Goal: Navigation & Orientation: Find specific page/section

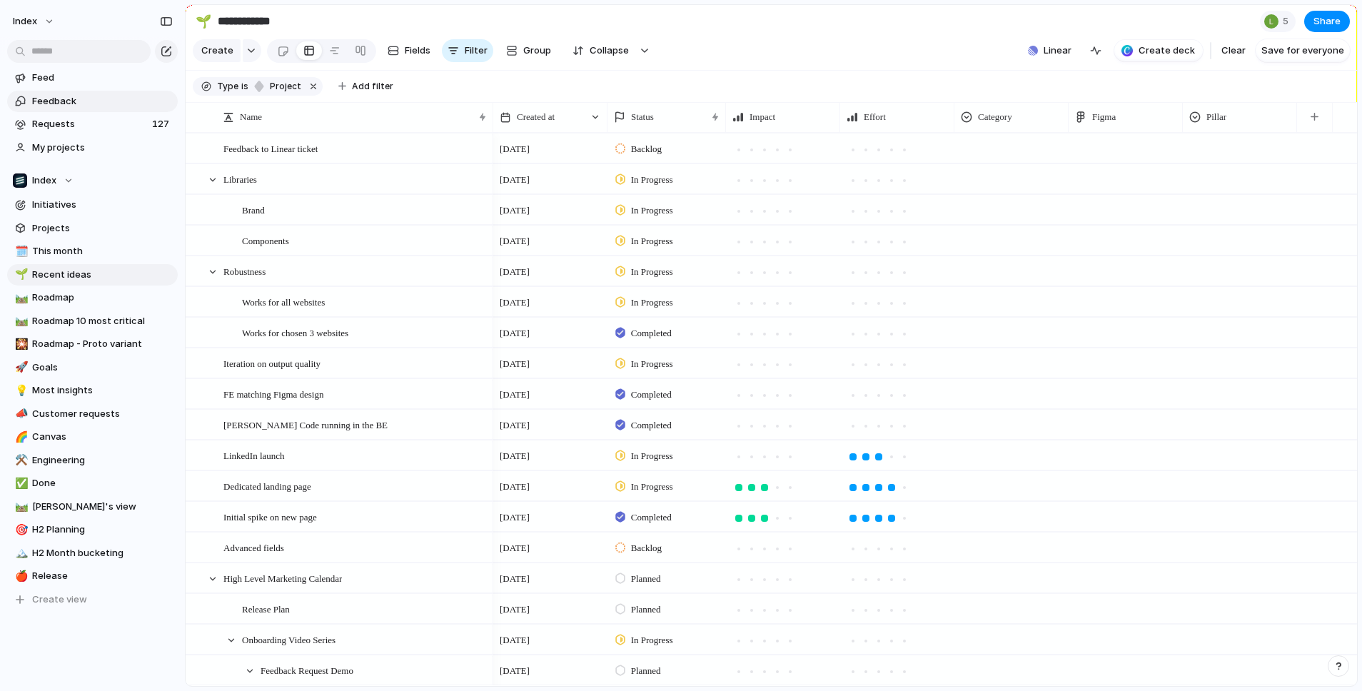
click at [61, 111] on link "Feedback" at bounding box center [92, 101] width 171 height 21
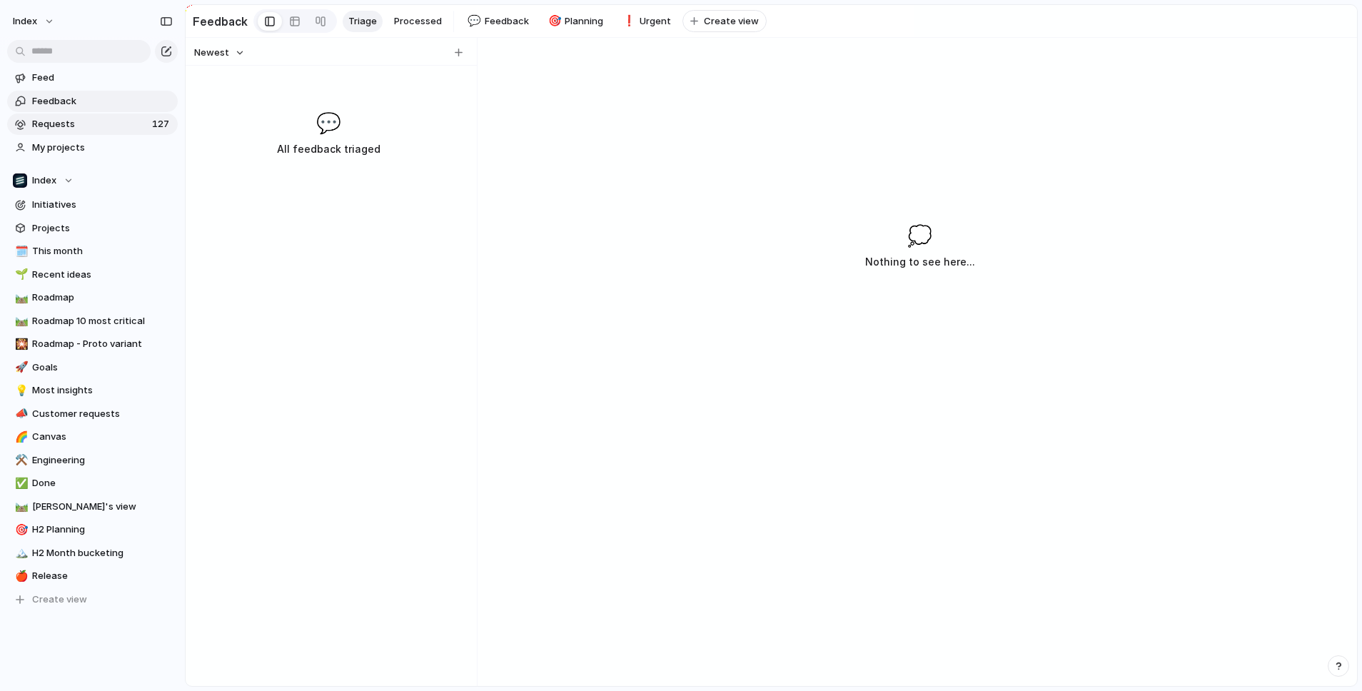
click at [62, 119] on span "Requests" at bounding box center [90, 124] width 116 height 14
